Goal: Information Seeking & Learning: Check status

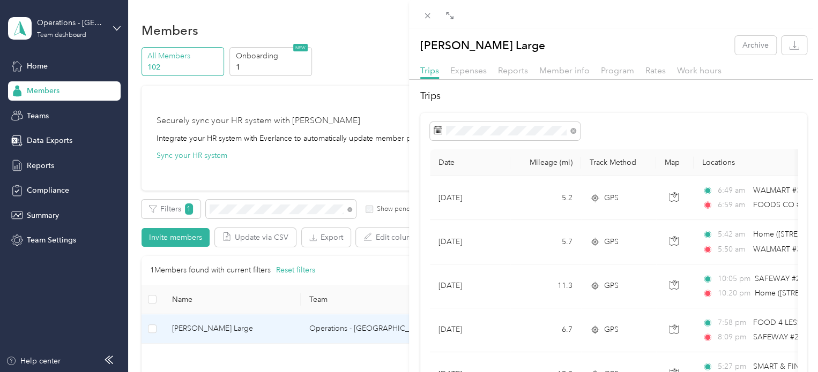
scroll to position [107, 0]
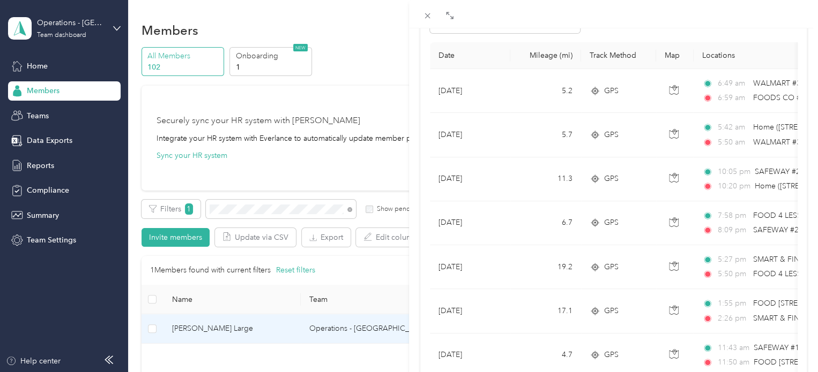
click at [240, 214] on div "[PERSON_NAME] Large Archive Trips Expenses Reports Member info Program Rates Wo…" at bounding box center [409, 186] width 818 height 372
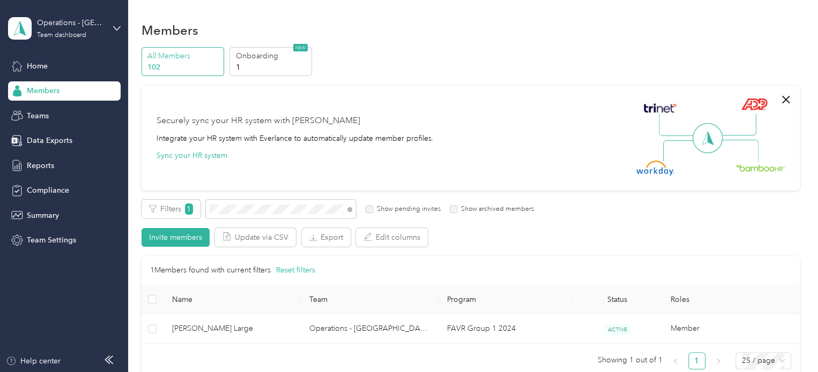
click at [242, 209] on div at bounding box center [409, 186] width 818 height 372
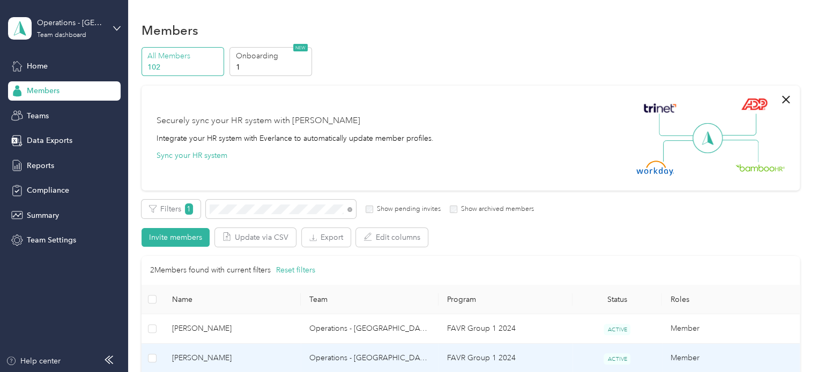
click at [213, 354] on span "[PERSON_NAME]" at bounding box center [232, 359] width 121 height 12
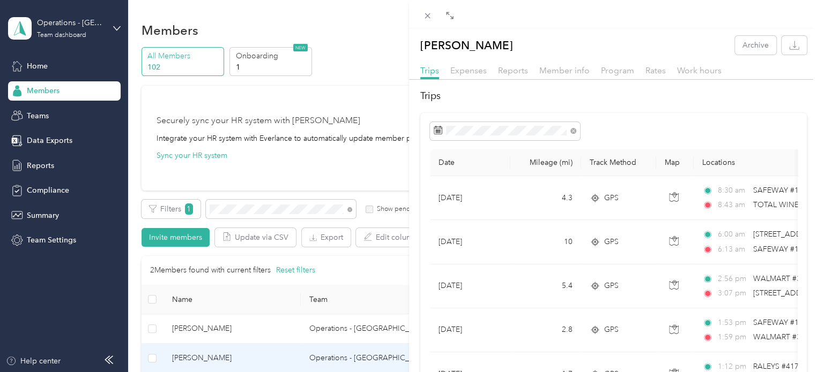
click at [234, 208] on div "[PERSON_NAME] Archive Trips Expenses Reports Member info Program Rates Work hou…" at bounding box center [409, 186] width 818 height 372
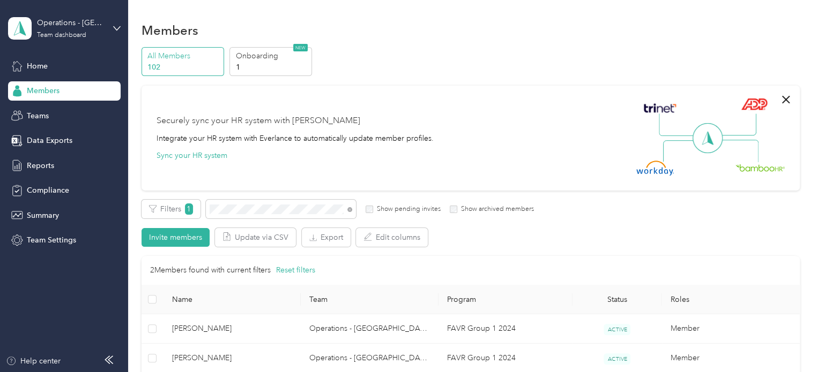
click at [235, 208] on div at bounding box center [409, 186] width 818 height 372
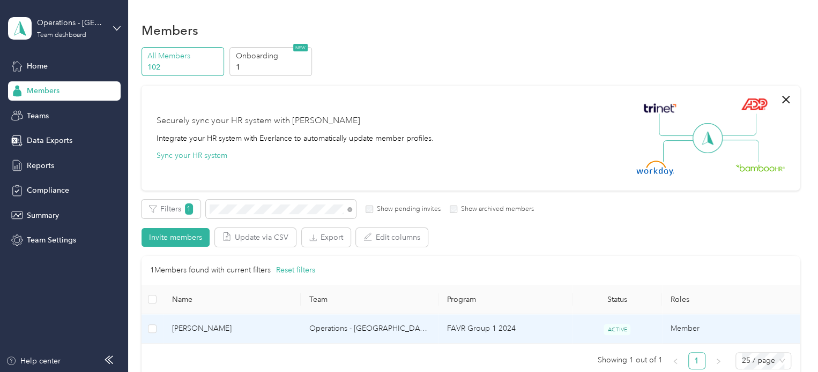
click at [218, 327] on span "[PERSON_NAME]" at bounding box center [232, 329] width 121 height 12
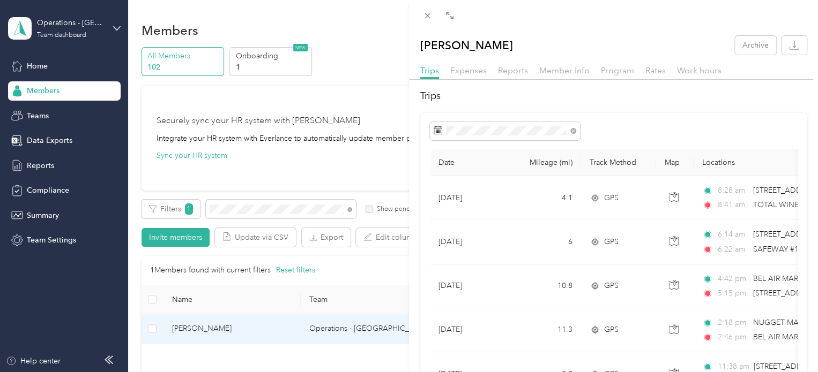
click at [241, 205] on div "[PERSON_NAME] Archive Trips Expenses Reports Member info Program Rates Work hou…" at bounding box center [409, 186] width 818 height 372
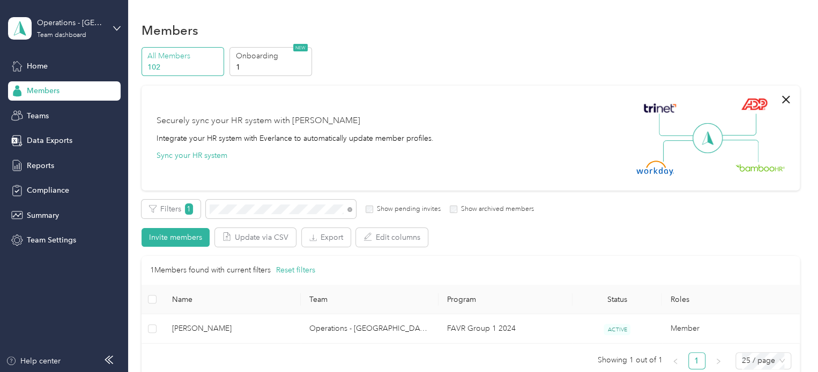
click at [244, 212] on div at bounding box center [409, 186] width 818 height 372
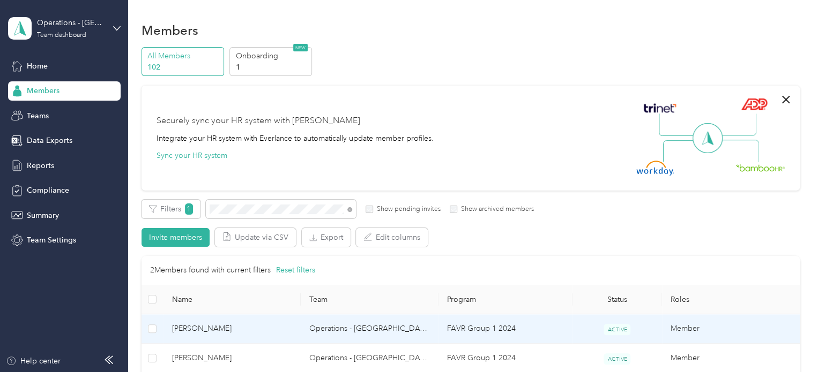
click at [212, 331] on span "[PERSON_NAME]" at bounding box center [232, 329] width 121 height 12
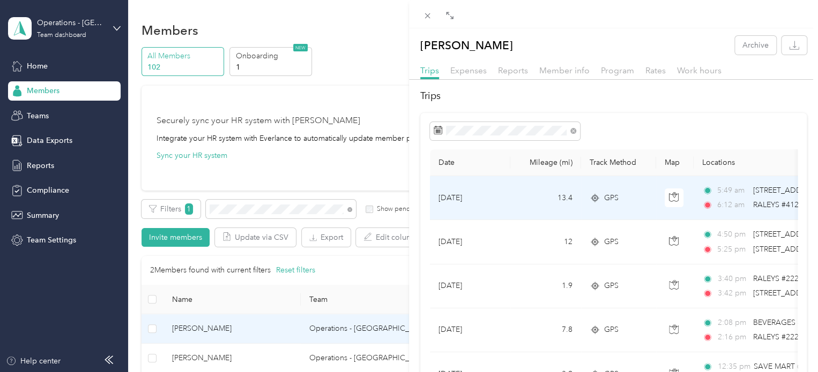
click at [482, 192] on td "[DATE]" at bounding box center [470, 198] width 80 height 44
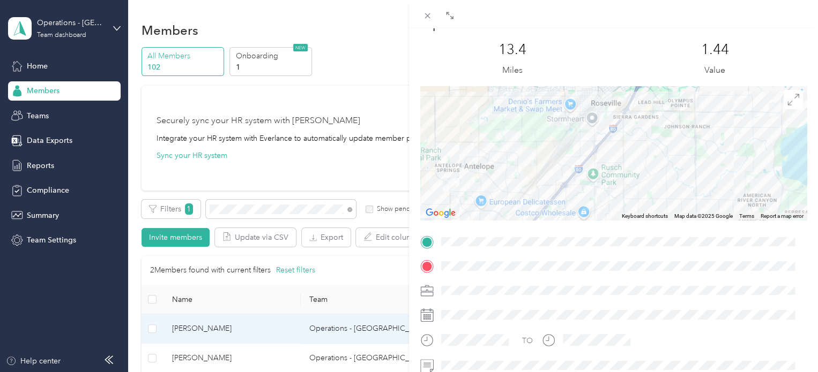
scroll to position [107, 0]
